Goal: Find specific page/section: Find specific page/section

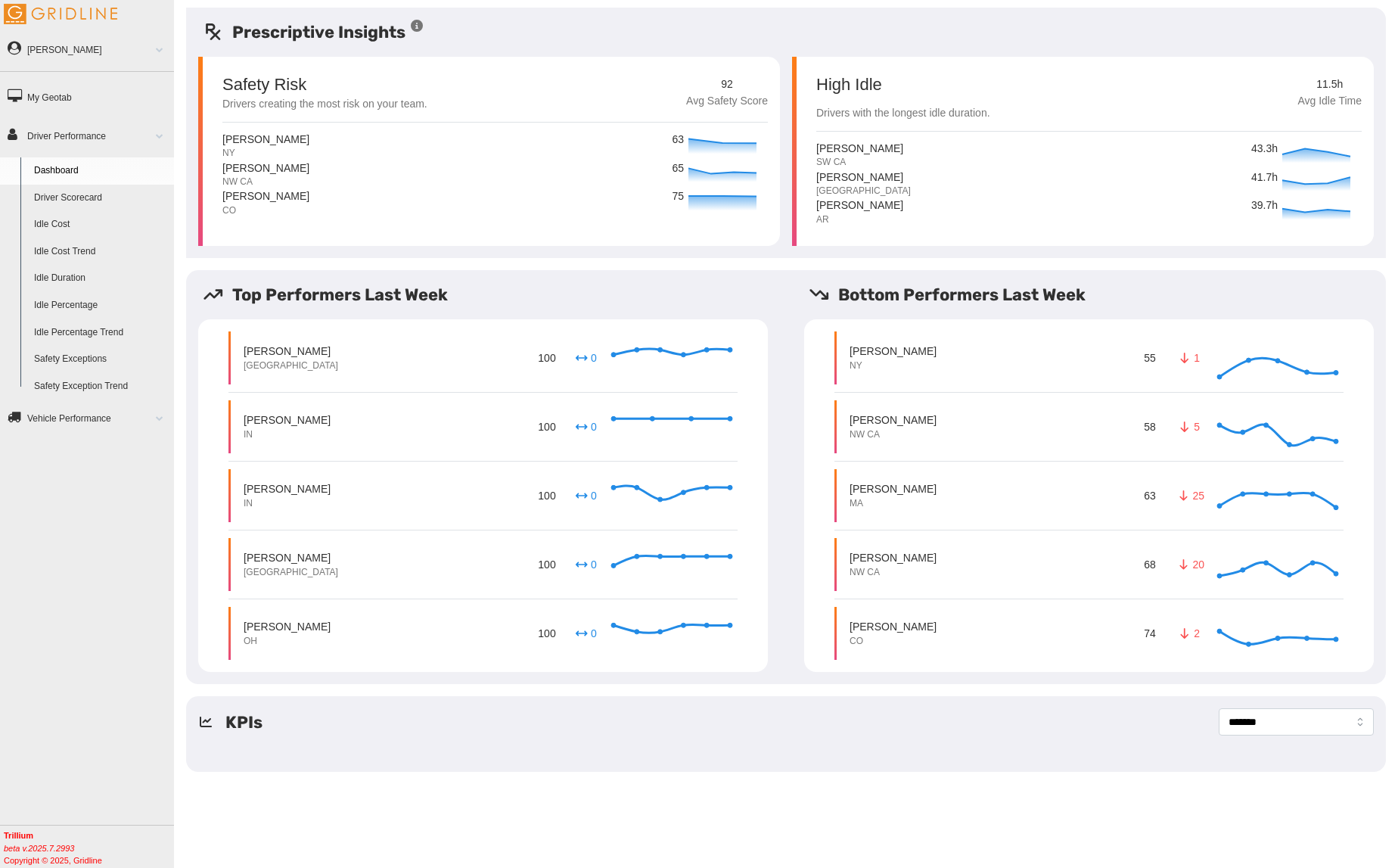
click at [84, 200] on link "Driver Scorecard" at bounding box center [100, 198] width 147 height 27
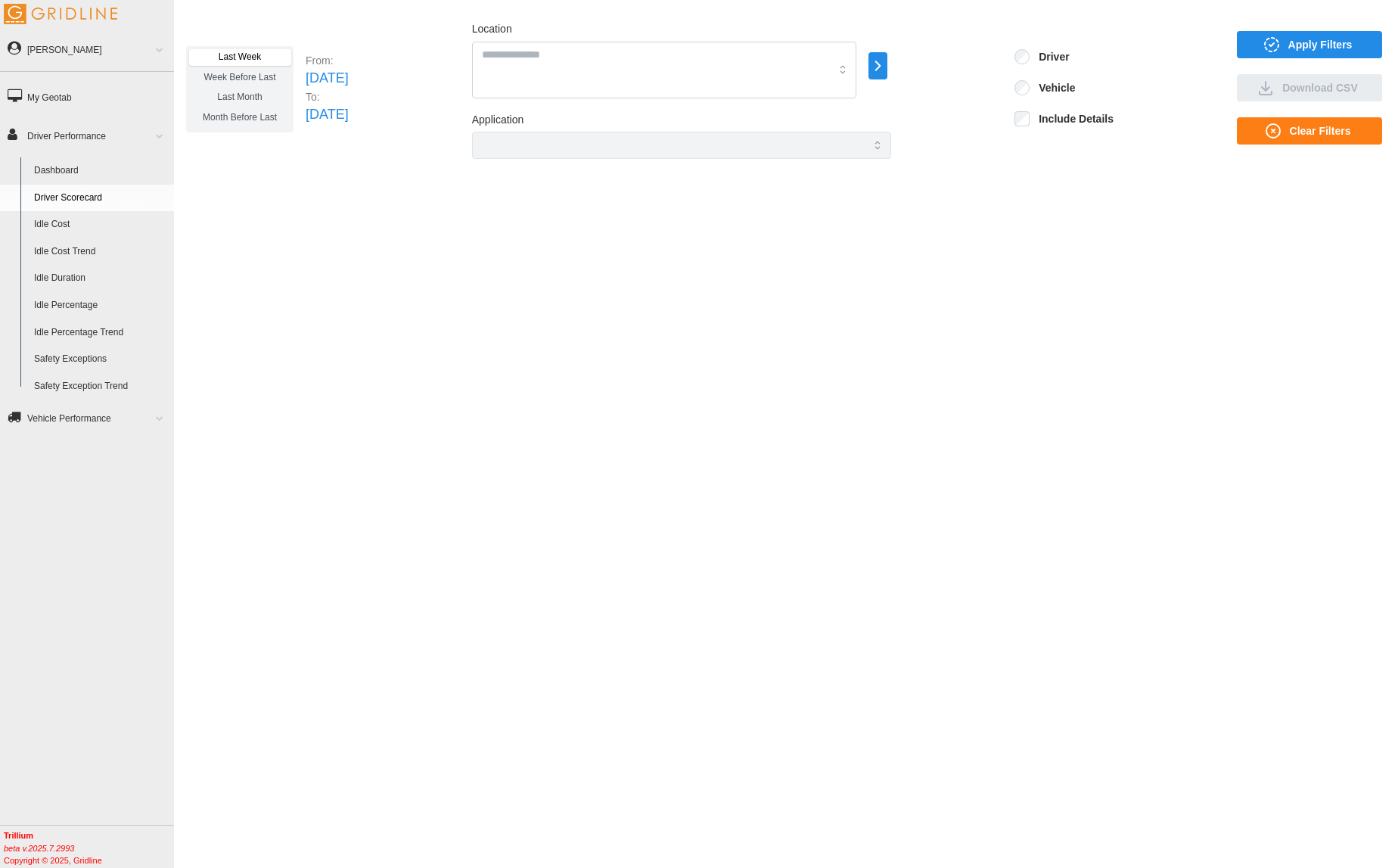
click at [82, 174] on link "Dashboard" at bounding box center [100, 171] width 147 height 27
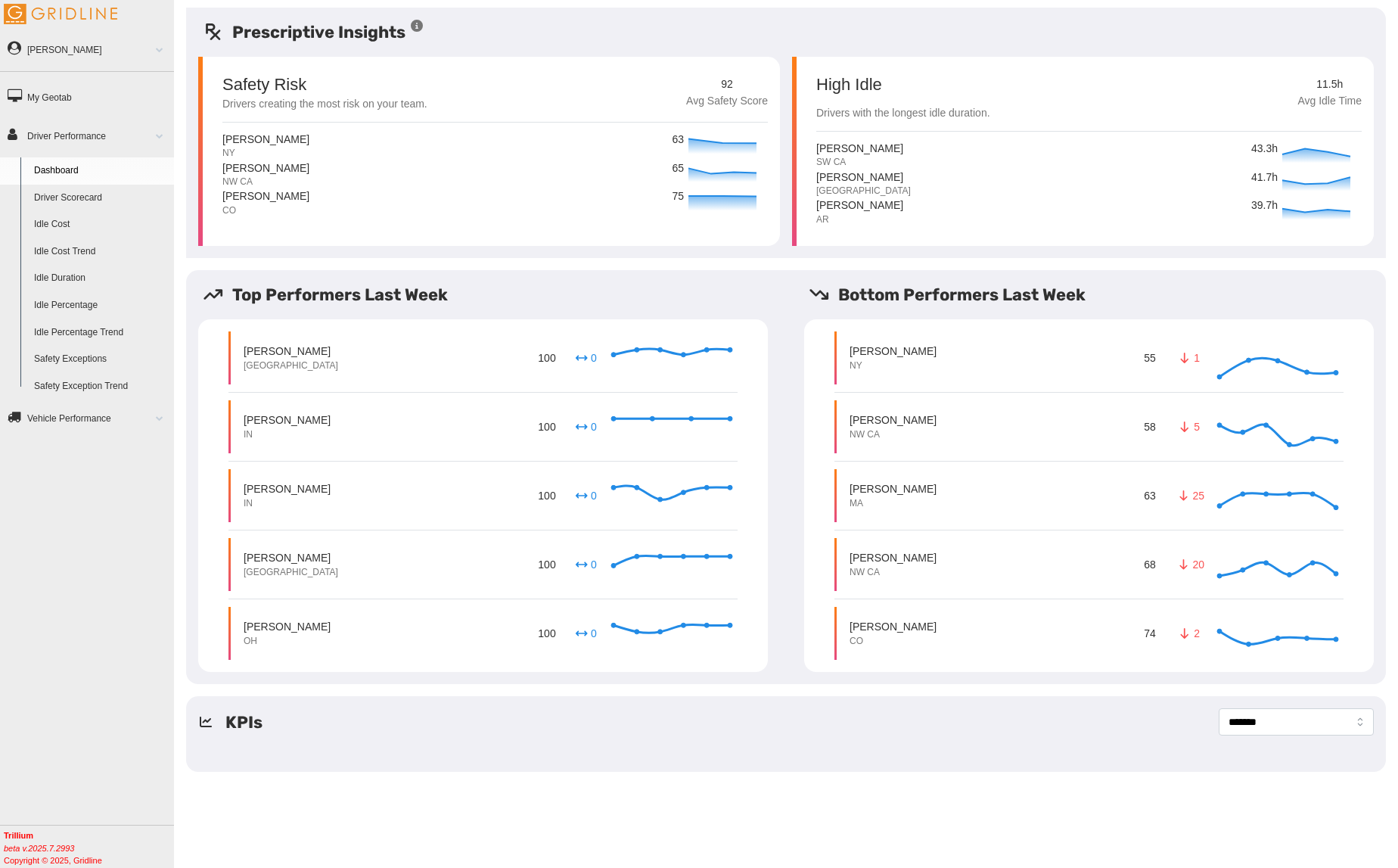
click at [833, 27] on div "Prescriptive Insights" at bounding box center [787, 32] width 1200 height 25
click at [88, 187] on link "Driver Scorecard" at bounding box center [100, 198] width 147 height 27
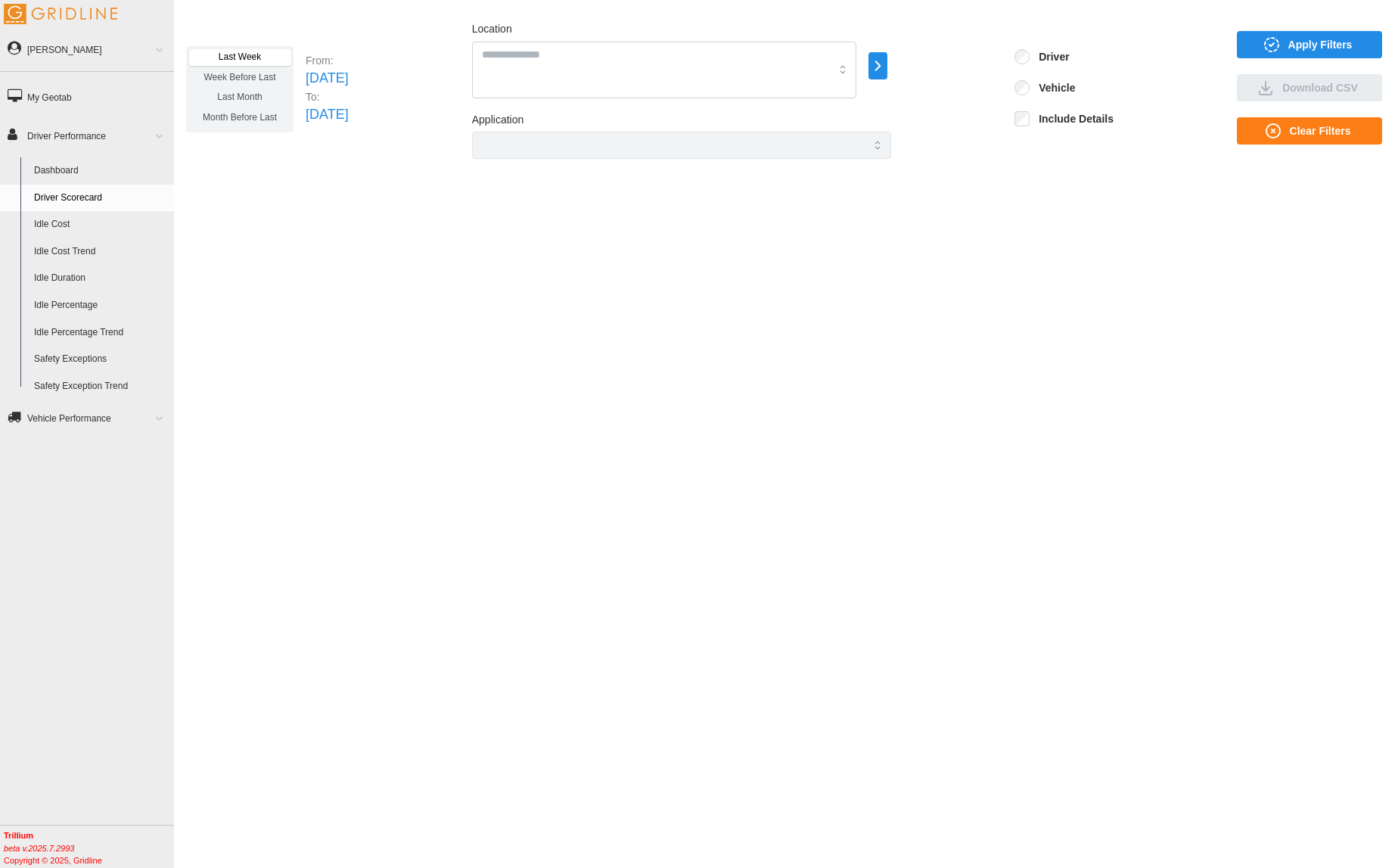
click at [1323, 48] on span "Apply Filters" at bounding box center [1320, 44] width 65 height 25
